Goal: Check status

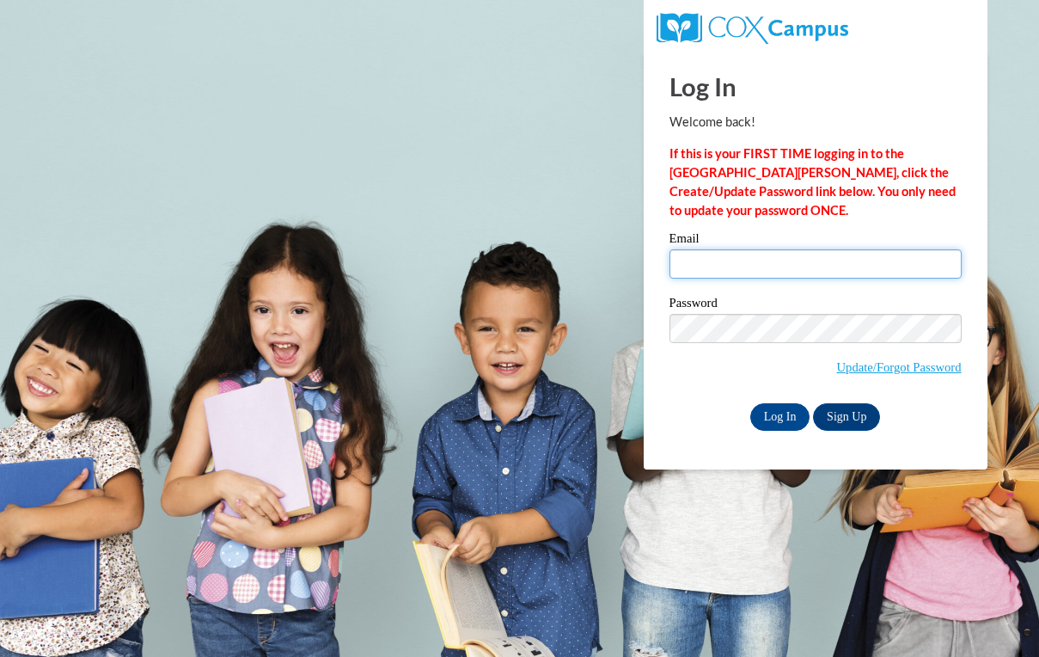
click at [700, 266] on input "Email" at bounding box center [816, 263] width 292 height 29
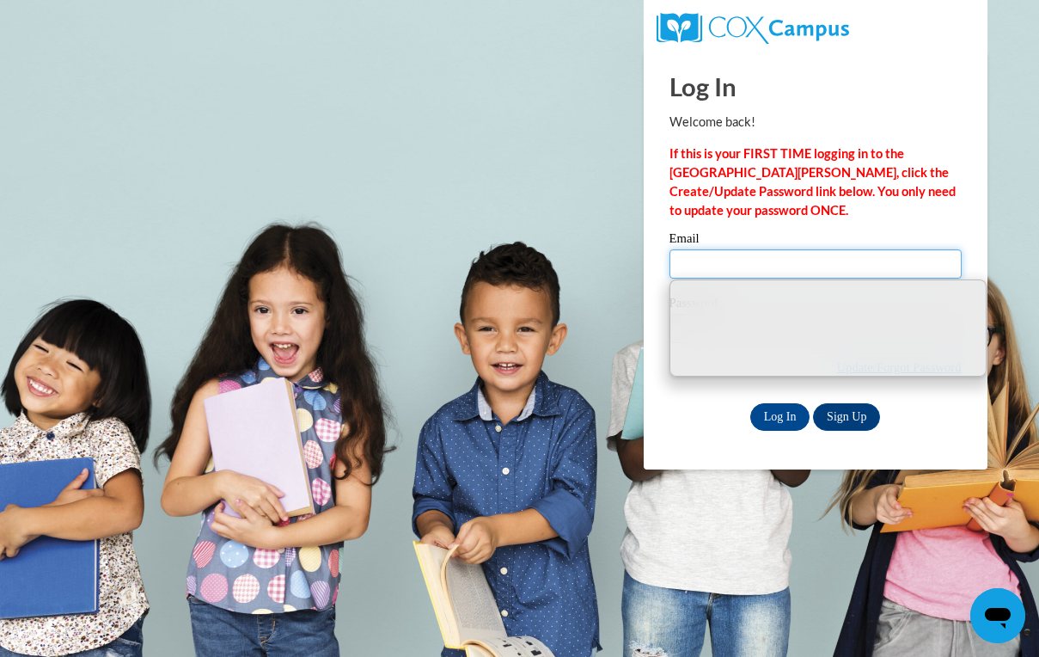
type input "[EMAIL_ADDRESS][DOMAIN_NAME]"
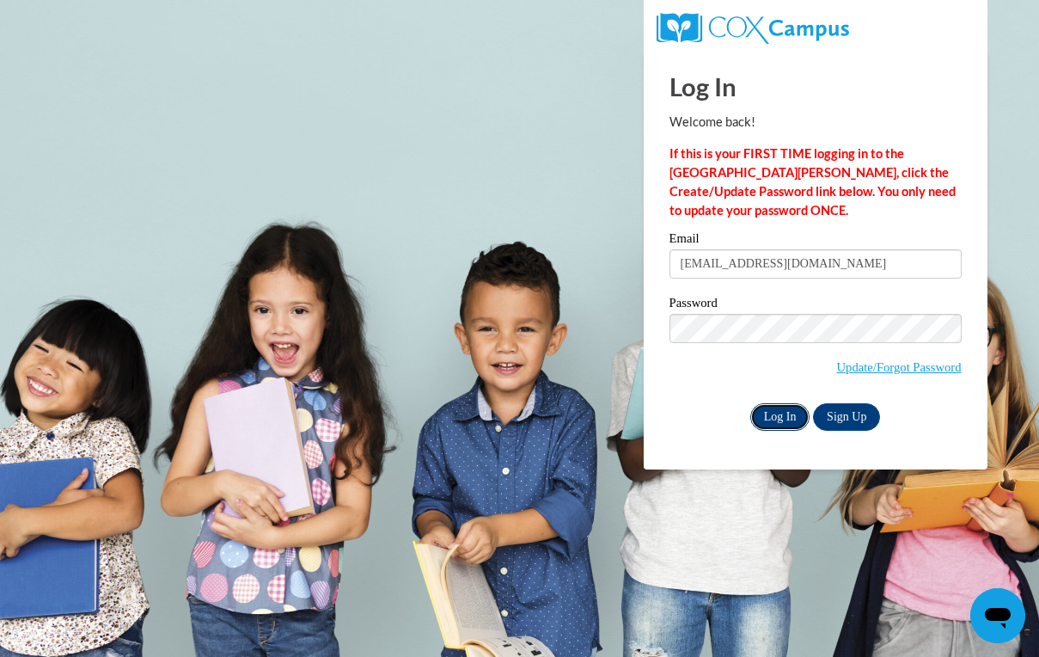
click at [788, 416] on input "Log In" at bounding box center [780, 417] width 60 height 28
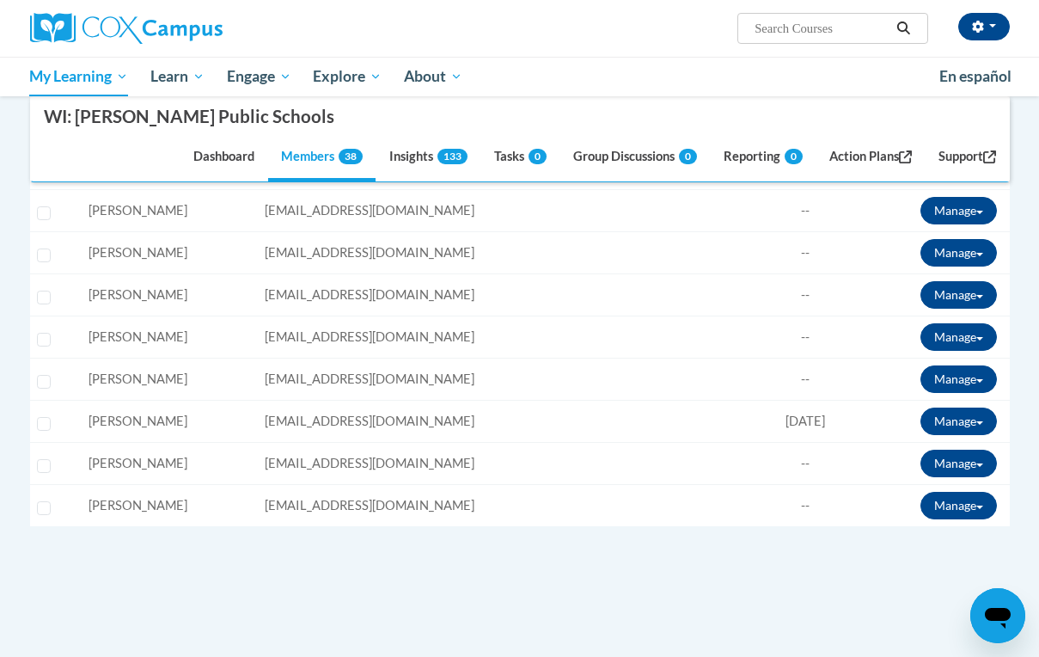
scroll to position [1677, 0]
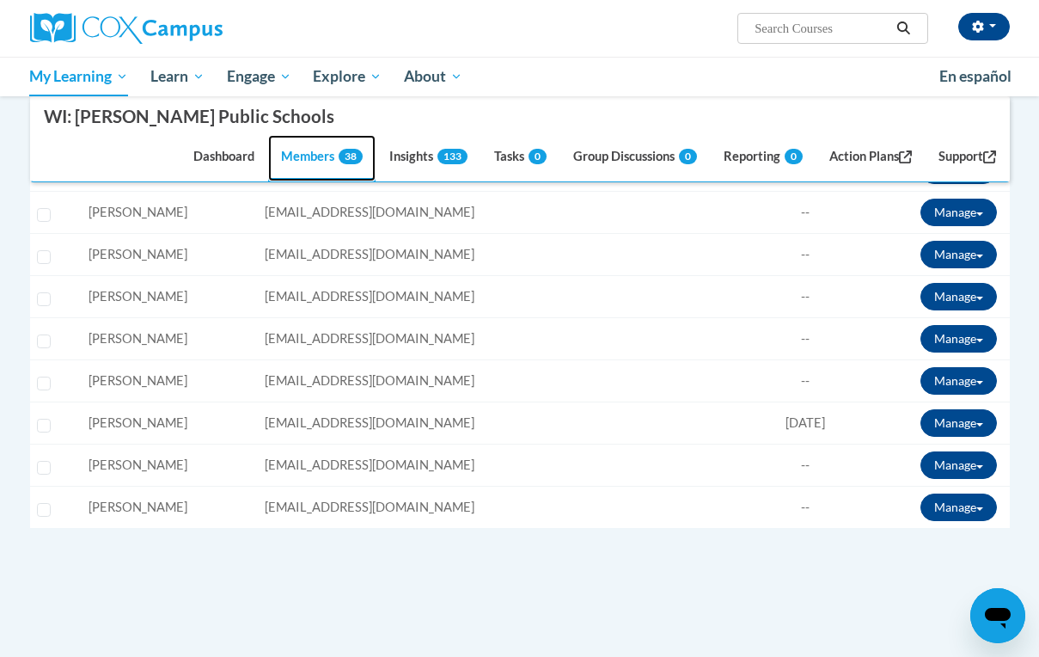
click at [288, 160] on link "Members 38" at bounding box center [321, 159] width 107 height 46
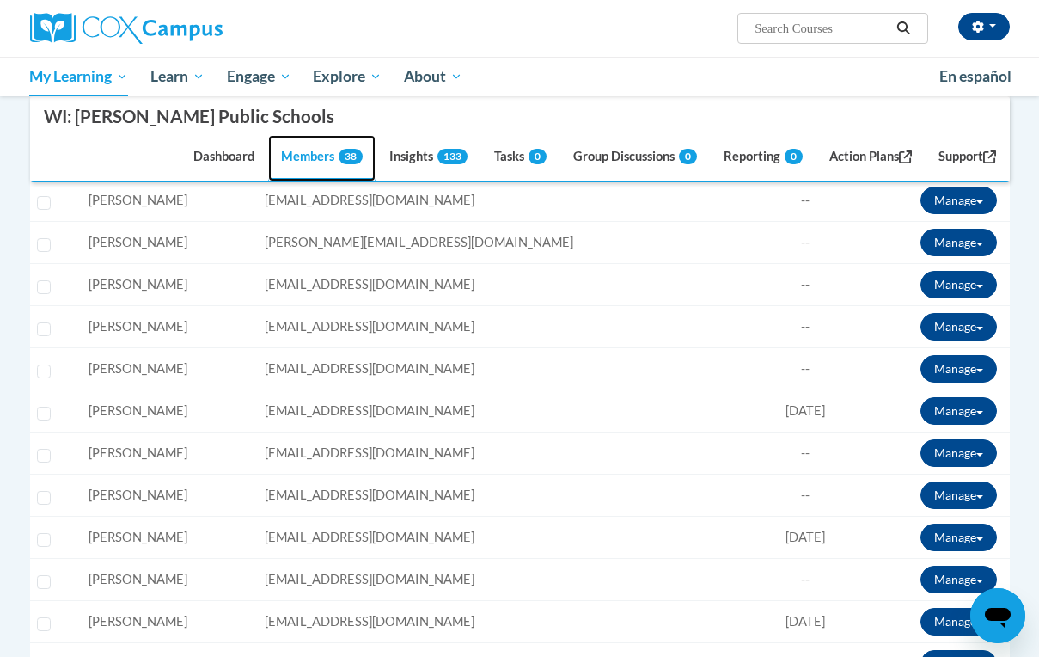
scroll to position [890, 0]
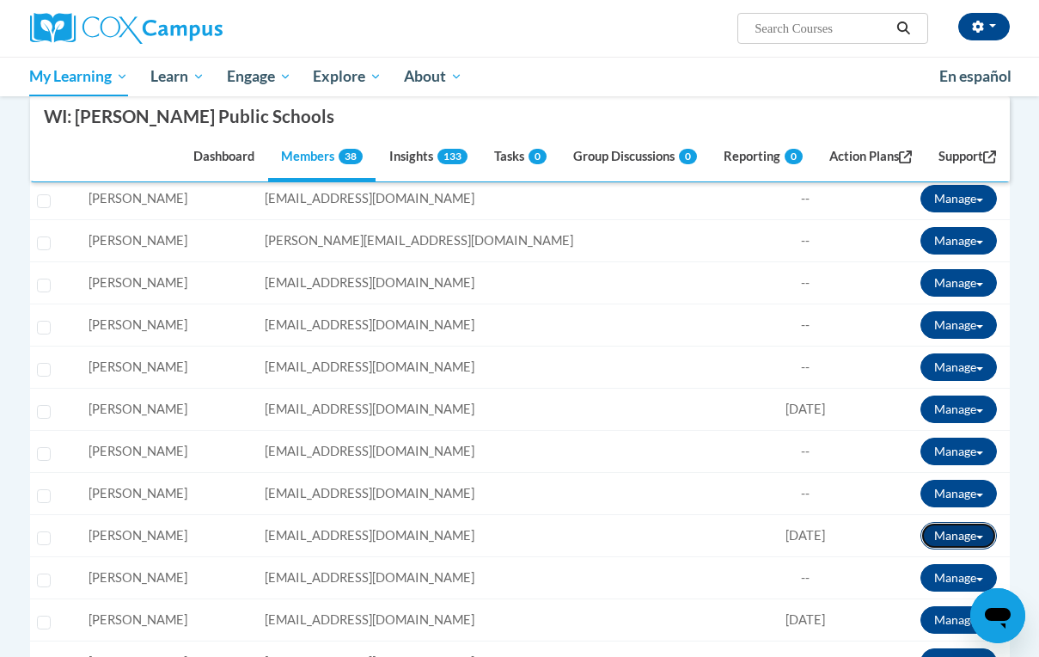
click at [955, 535] on button "Manage" at bounding box center [959, 536] width 76 height 28
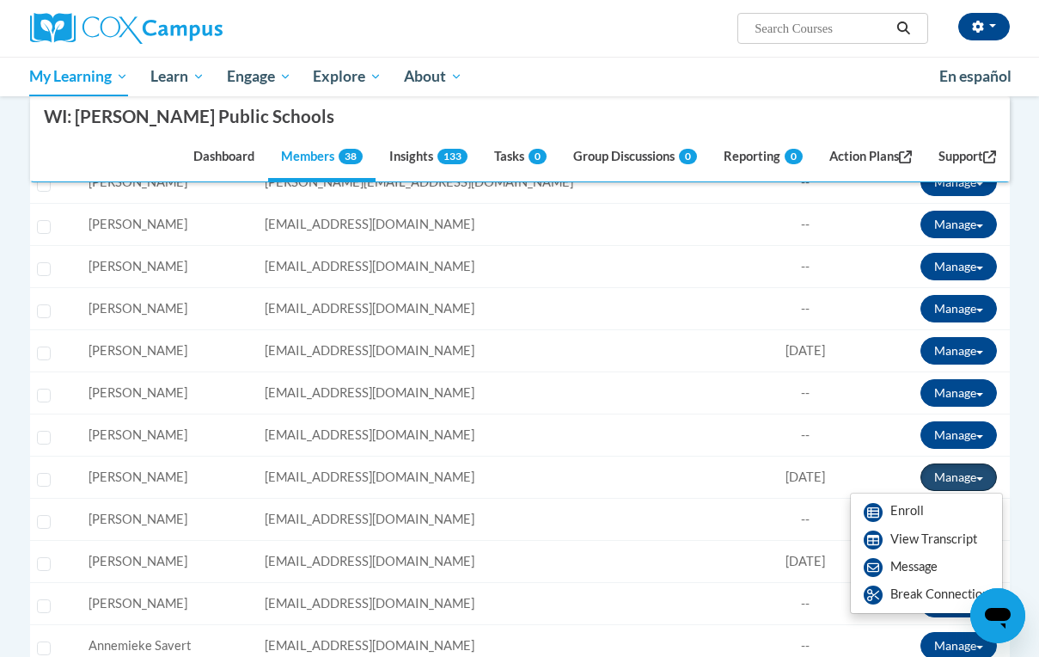
scroll to position [957, 0]
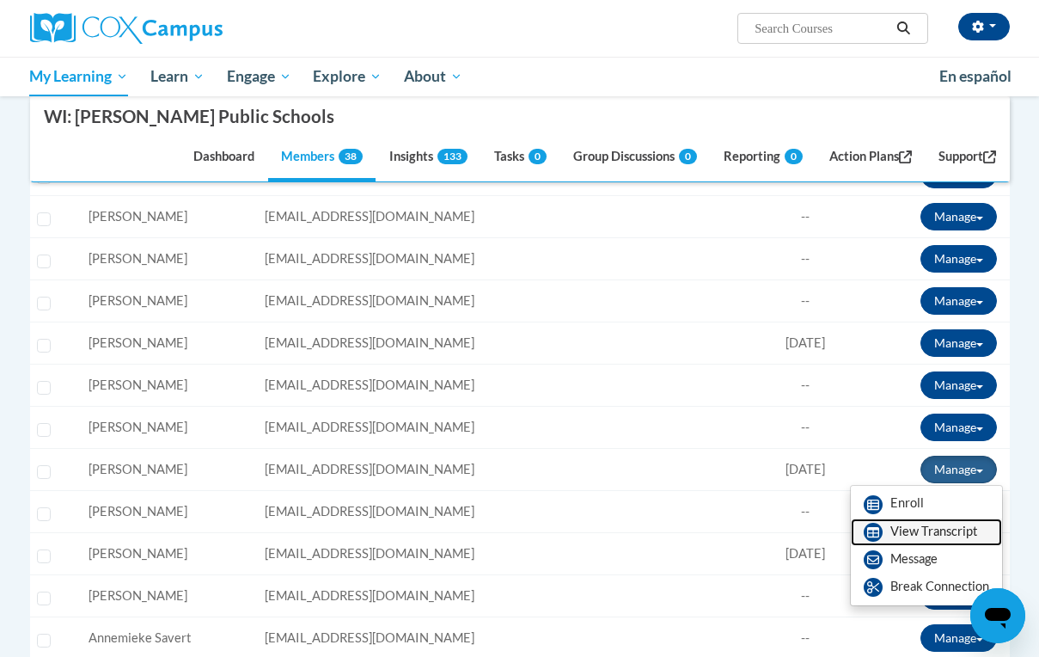
click at [958, 534] on link "View Transcript" at bounding box center [926, 532] width 151 height 28
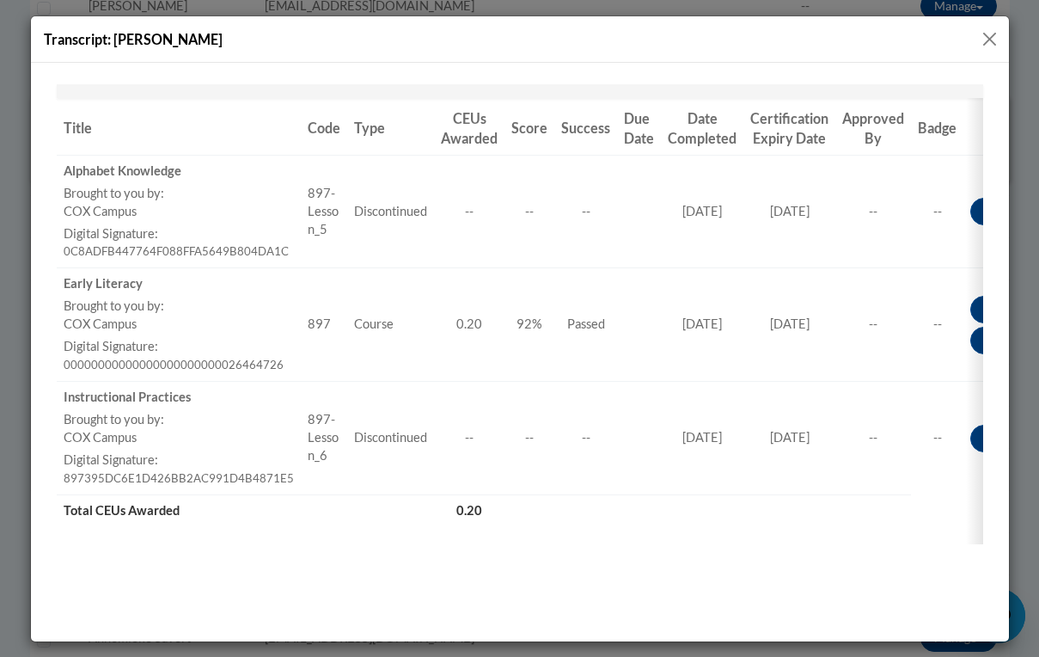
scroll to position [276, 0]
